Goal: Task Accomplishment & Management: Complete application form

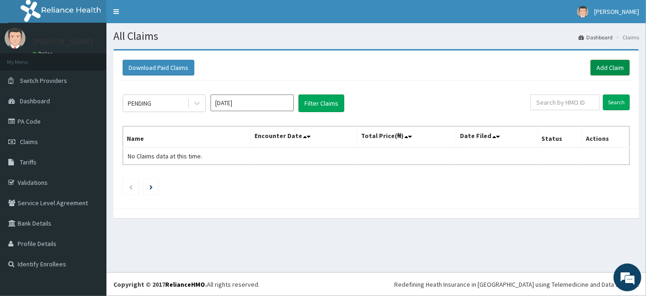
click at [616, 71] on link "Add Claim" at bounding box center [610, 68] width 39 height 16
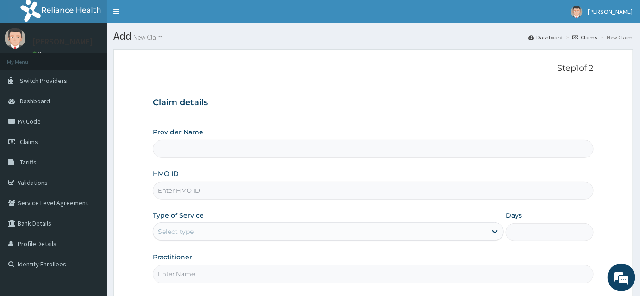
type input "INLAND SPECIALIST HOSPITAL- KETU"
paste input "CPW/10041/B"
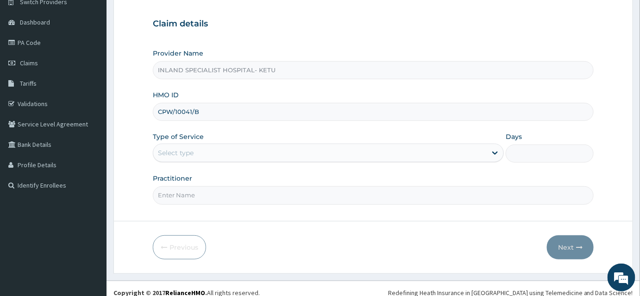
scroll to position [84, 0]
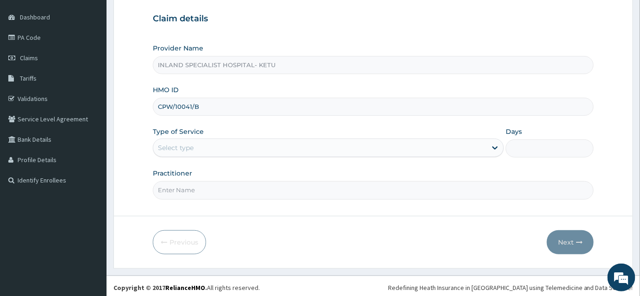
type input "CPW/10041/B"
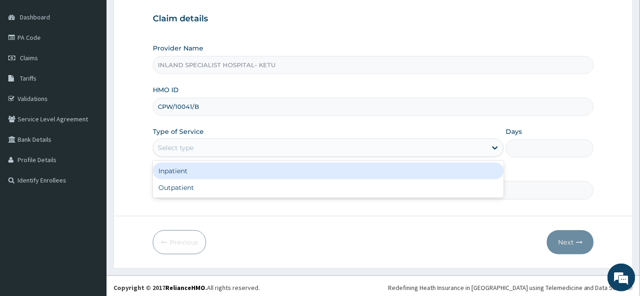
click at [189, 150] on div "Select type" at bounding box center [176, 147] width 36 height 9
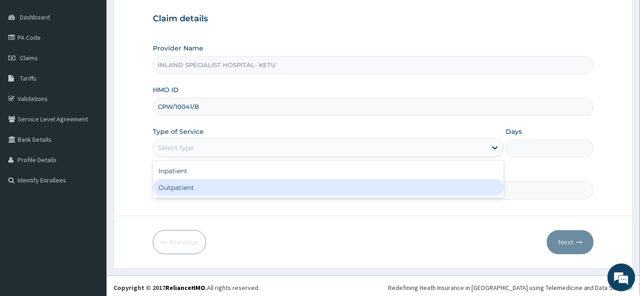
click at [190, 186] on div "Outpatient" at bounding box center [328, 187] width 351 height 17
type input "1"
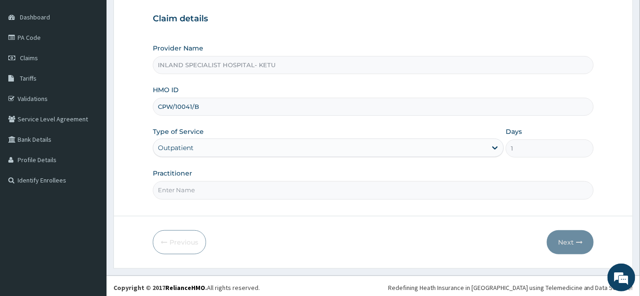
click at [194, 194] on input "Practitioner" at bounding box center [373, 190] width 441 height 18
drag, startPoint x: 187, startPoint y: 187, endPoint x: 183, endPoint y: 157, distance: 30.4
click at [187, 187] on input "Practitioner" at bounding box center [373, 190] width 441 height 18
type input "DR ASHAOLU"
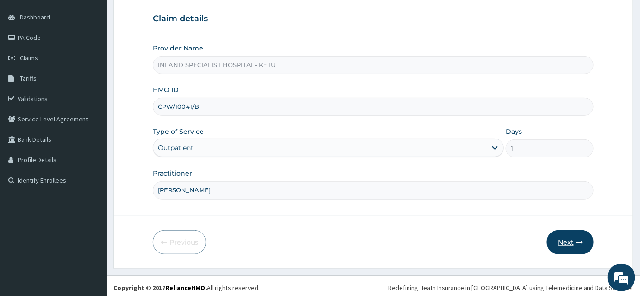
click at [568, 240] on button "Next" at bounding box center [570, 242] width 47 height 24
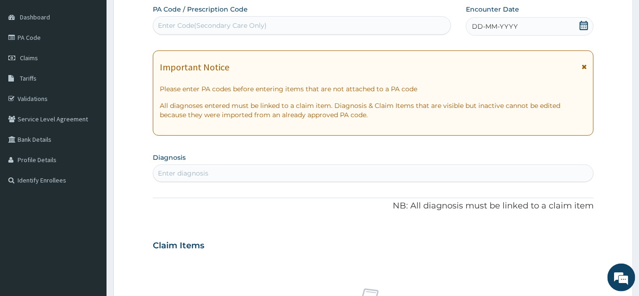
click at [584, 67] on icon at bounding box center [583, 66] width 5 height 6
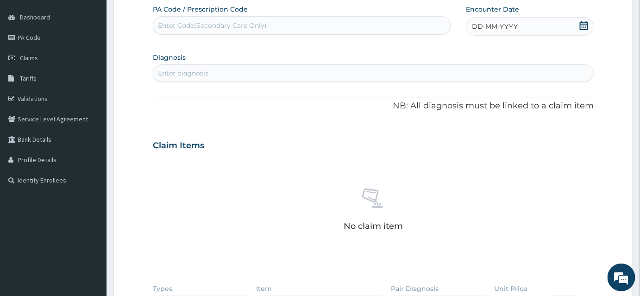
click at [582, 29] on icon at bounding box center [584, 25] width 8 height 9
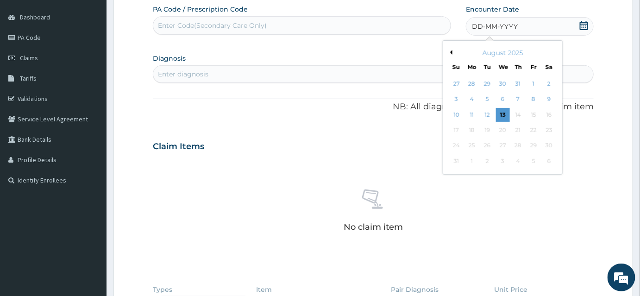
drag, startPoint x: 500, startPoint y: 116, endPoint x: 445, endPoint y: 99, distance: 57.1
click at [462, 103] on div "27 28 29 30 31 1 2 3 4 5 6 7 8 9 10 11 12 13 14 15 16 17 18 19 20 21 22 23 24 2…" at bounding box center [503, 122] width 108 height 93
drag, startPoint x: 502, startPoint y: 114, endPoint x: 466, endPoint y: 104, distance: 37.4
click at [498, 114] on div "13" at bounding box center [503, 115] width 14 height 14
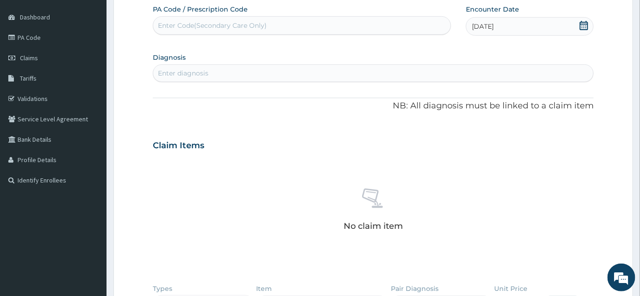
click at [215, 70] on div "Enter diagnosis" at bounding box center [373, 73] width 440 height 15
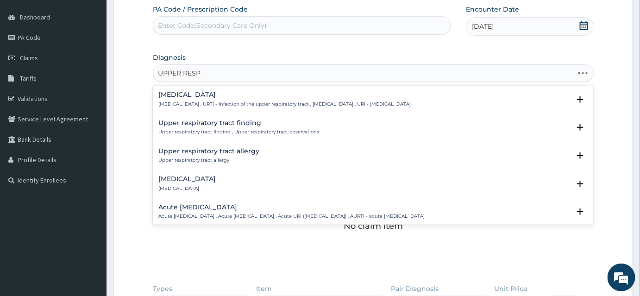
type input "UPPER RESPI"
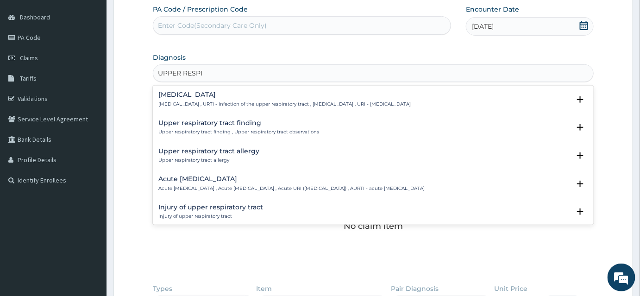
click at [200, 99] on div "Upper respiratory infection Upper respiratory infection , URTI - Infection of t…" at bounding box center [284, 99] width 252 height 16
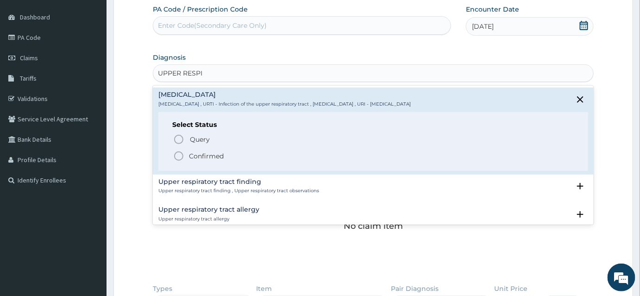
click at [192, 156] on p "Confirmed" at bounding box center [206, 155] width 35 height 9
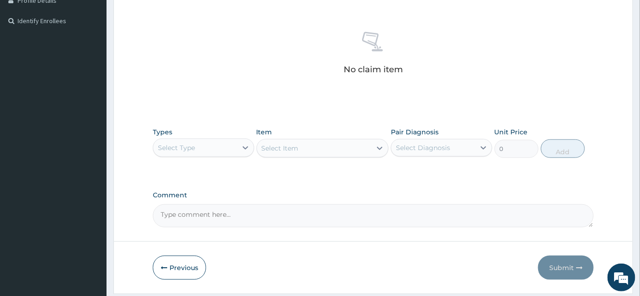
scroll to position [252, 0]
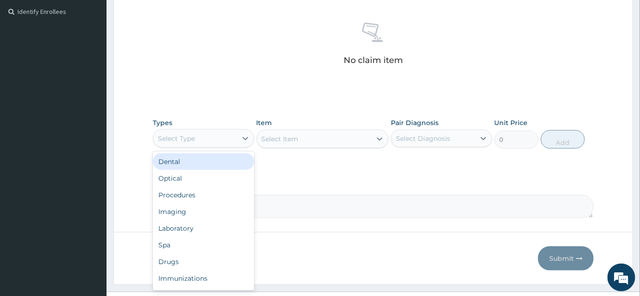
click at [233, 138] on div "Select Type" at bounding box center [195, 138] width 84 height 15
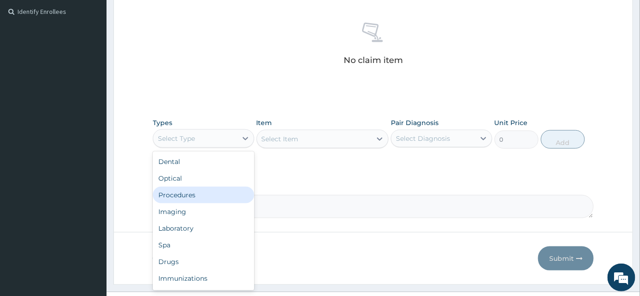
click at [210, 192] on div "Procedures" at bounding box center [203, 195] width 101 height 17
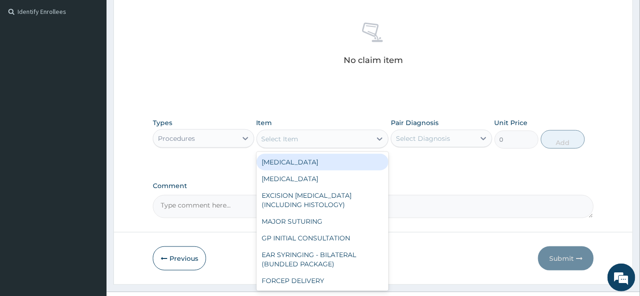
click at [318, 137] on div "Select Item" at bounding box center [314, 138] width 115 height 15
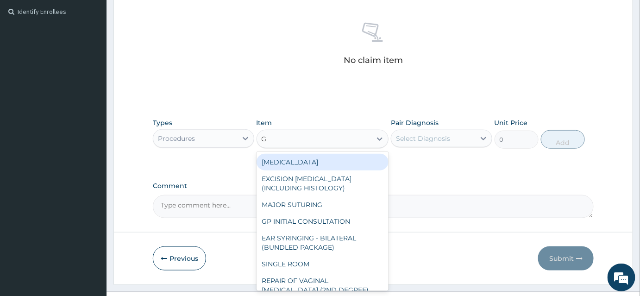
type input "GP"
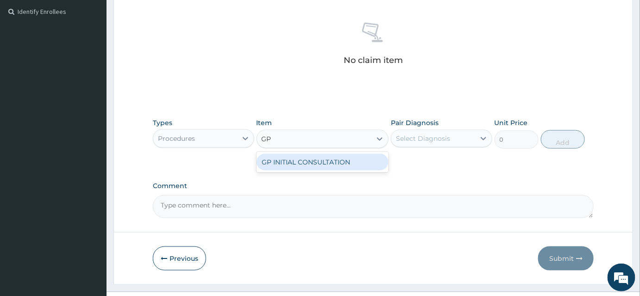
click at [308, 161] on div "GP INITIAL CONSULTATION" at bounding box center [322, 162] width 132 height 17
type input "2000"
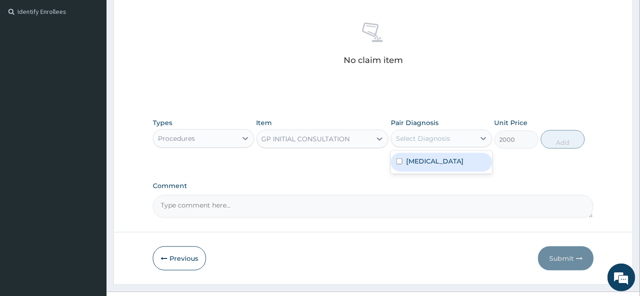
click at [454, 142] on div "Select Diagnosis" at bounding box center [433, 138] width 84 height 15
click at [453, 162] on label "Upper respiratory infection" at bounding box center [434, 160] width 57 height 9
checkbox input "true"
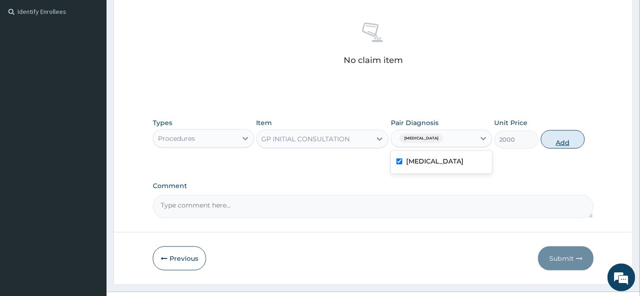
click at [558, 141] on button "Add" at bounding box center [563, 139] width 44 height 19
type input "0"
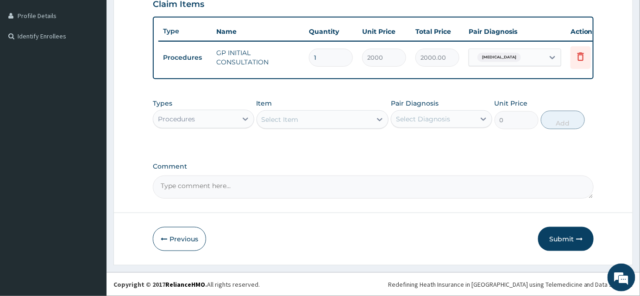
scroll to position [232, 0]
click at [220, 120] on div "Procedures" at bounding box center [195, 119] width 84 height 15
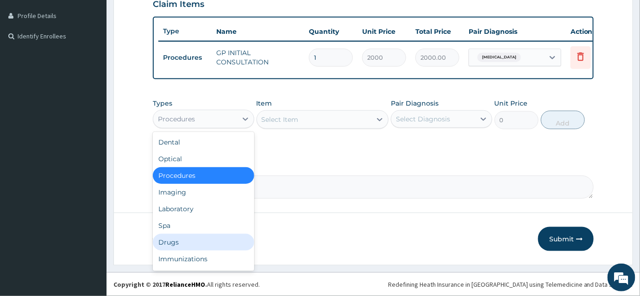
click at [208, 240] on div "Drugs" at bounding box center [203, 242] width 101 height 17
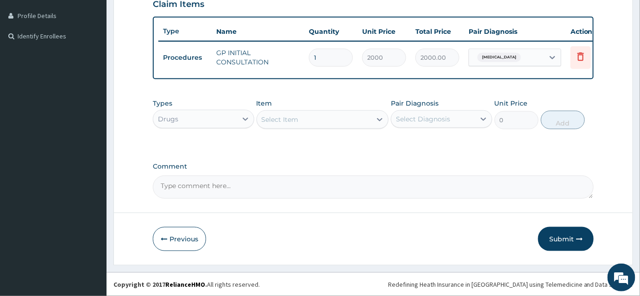
click at [320, 128] on div "Select Item" at bounding box center [322, 119] width 132 height 19
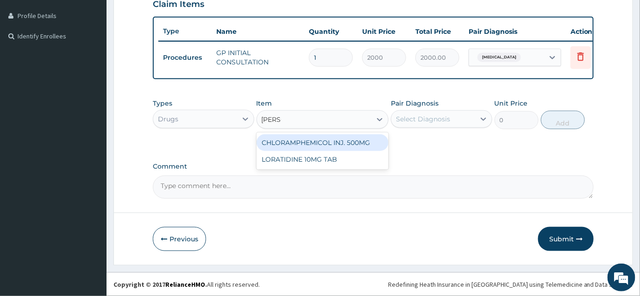
type input "LORAT"
drag, startPoint x: 324, startPoint y: 142, endPoint x: 402, endPoint y: 134, distance: 78.6
click at [324, 142] on div "LORATIDINE 10MG TAB" at bounding box center [322, 142] width 132 height 17
type input "50"
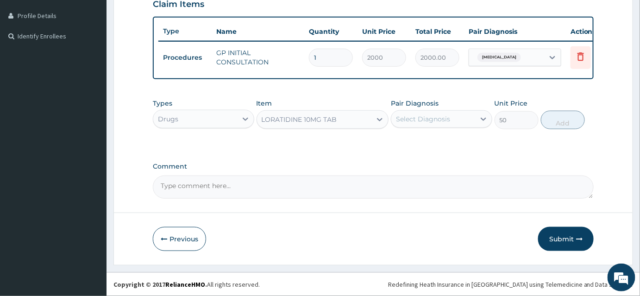
click at [436, 125] on div "Select Diagnosis" at bounding box center [433, 119] width 84 height 15
click at [437, 144] on label "Upper respiratory infection" at bounding box center [434, 141] width 57 height 9
checkbox input "true"
click at [558, 122] on button "Add" at bounding box center [563, 120] width 44 height 19
type input "0"
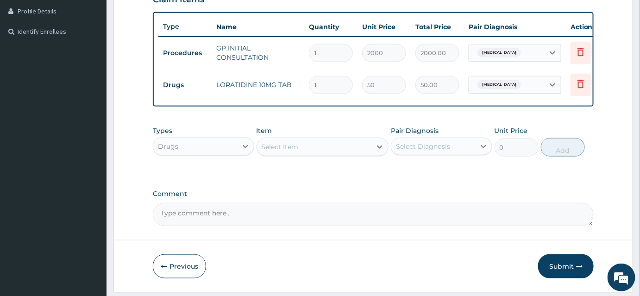
drag, startPoint x: 325, startPoint y: 88, endPoint x: 299, endPoint y: 88, distance: 25.9
click at [299, 88] on tr "Drugs LORATIDINE 10MG TAB 1 50 50.00 Upper respiratory infection Delete" at bounding box center [385, 85] width 454 height 32
type input "5"
type input "250.00"
type input "5"
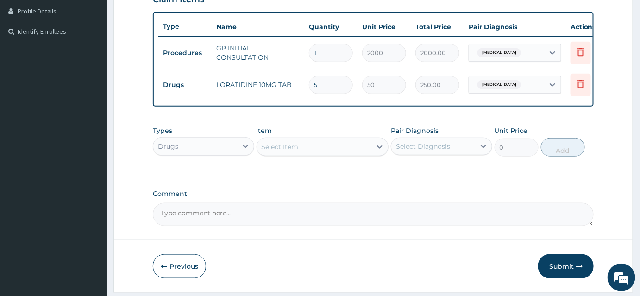
click at [289, 151] on div "Select Item" at bounding box center [280, 146] width 37 height 9
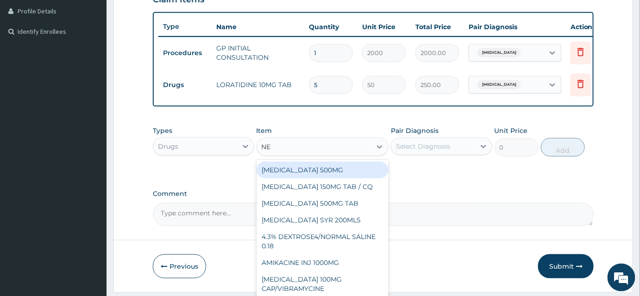
type input "N"
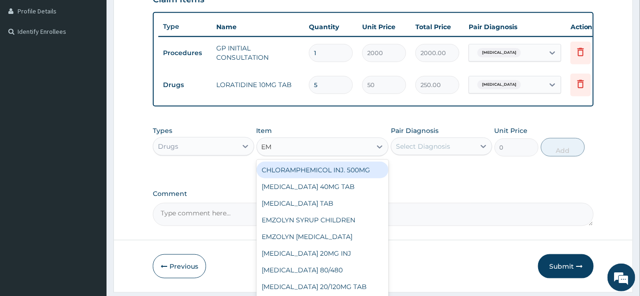
type input "EMZ"
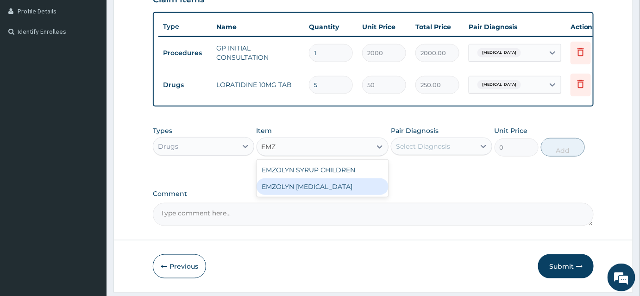
click at [321, 192] on div "EMZOLYN EXPECTORANT" at bounding box center [322, 186] width 132 height 17
type input "500"
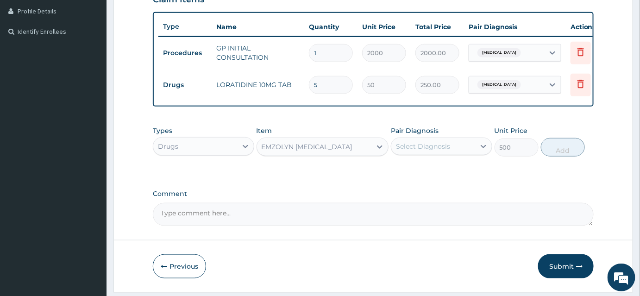
click at [431, 151] on div "Select Diagnosis" at bounding box center [423, 146] width 54 height 9
click at [435, 174] on label "Upper respiratory infection" at bounding box center [434, 168] width 57 height 9
checkbox input "true"
click at [563, 155] on button "Add" at bounding box center [563, 147] width 44 height 19
type input "0"
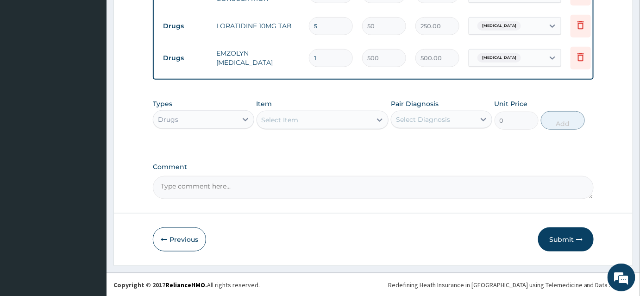
scroll to position [297, 0]
click at [562, 237] on button "Submit" at bounding box center [566, 239] width 56 height 24
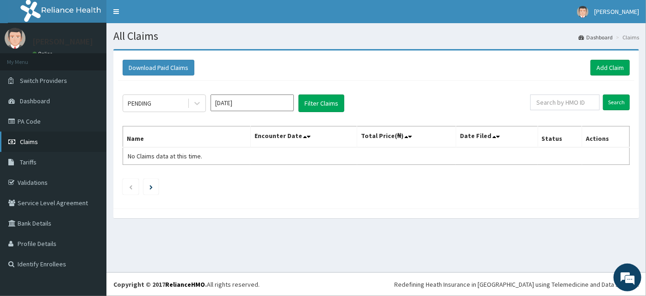
click at [43, 142] on link "Claims" at bounding box center [53, 141] width 106 height 20
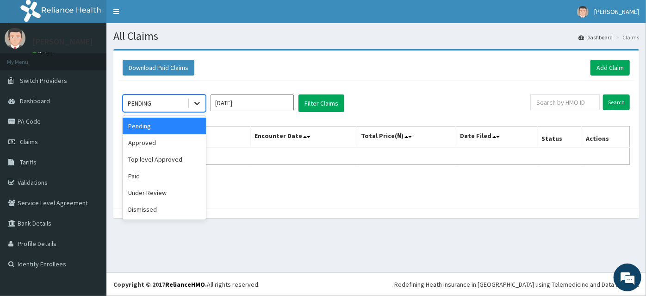
click at [193, 103] on icon at bounding box center [197, 103] width 9 height 9
click at [173, 144] on div "Approved" at bounding box center [164, 142] width 83 height 17
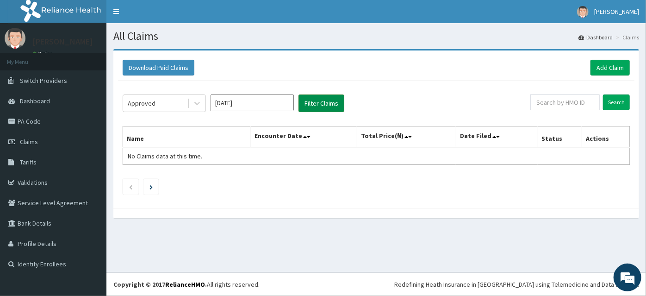
click at [316, 106] on button "Filter Claims" at bounding box center [322, 103] width 46 height 18
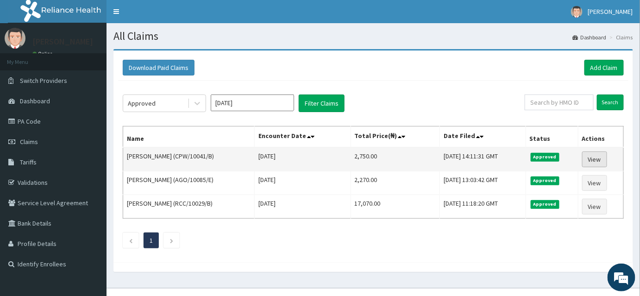
click at [596, 160] on link "View" at bounding box center [594, 159] width 25 height 16
